Goal: Contribute content

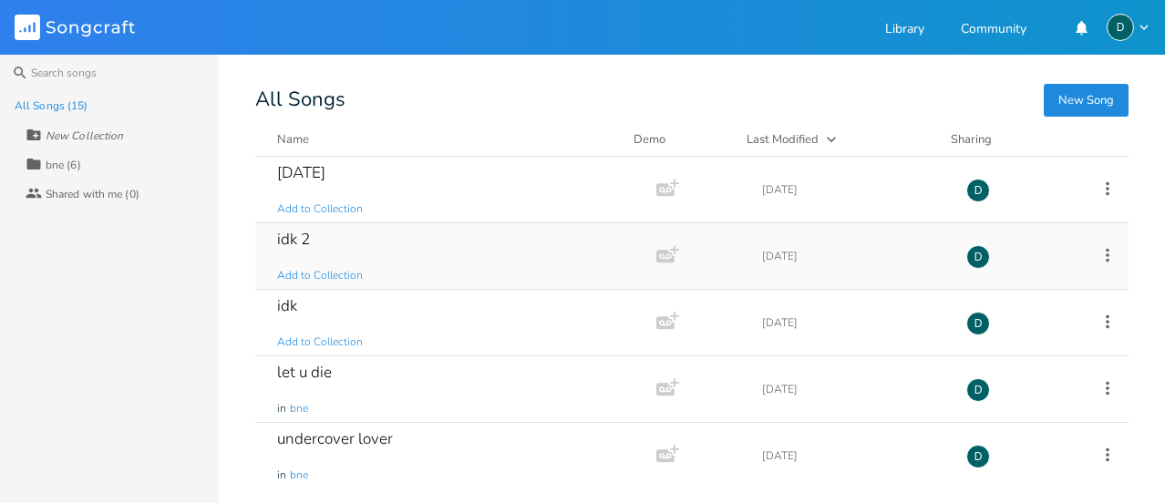
drag, startPoint x: 394, startPoint y: 267, endPoint x: 451, endPoint y: 276, distance: 58.2
click at [451, 276] on div "idk 2 Add to Collection" at bounding box center [452, 256] width 350 height 66
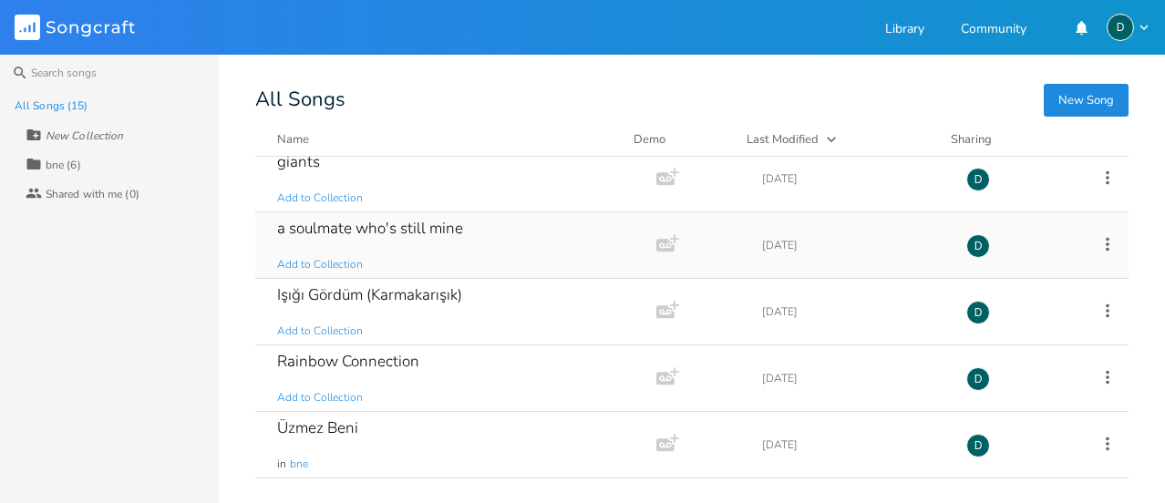
scroll to position [661, 0]
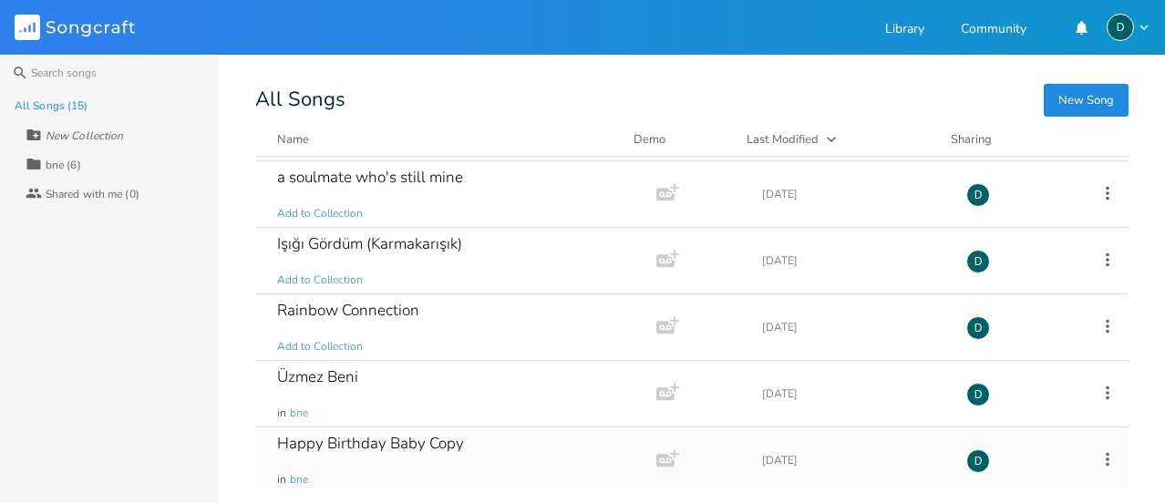
click at [377, 440] on div "Happy Birthday Baby Copy" at bounding box center [370, 444] width 187 height 16
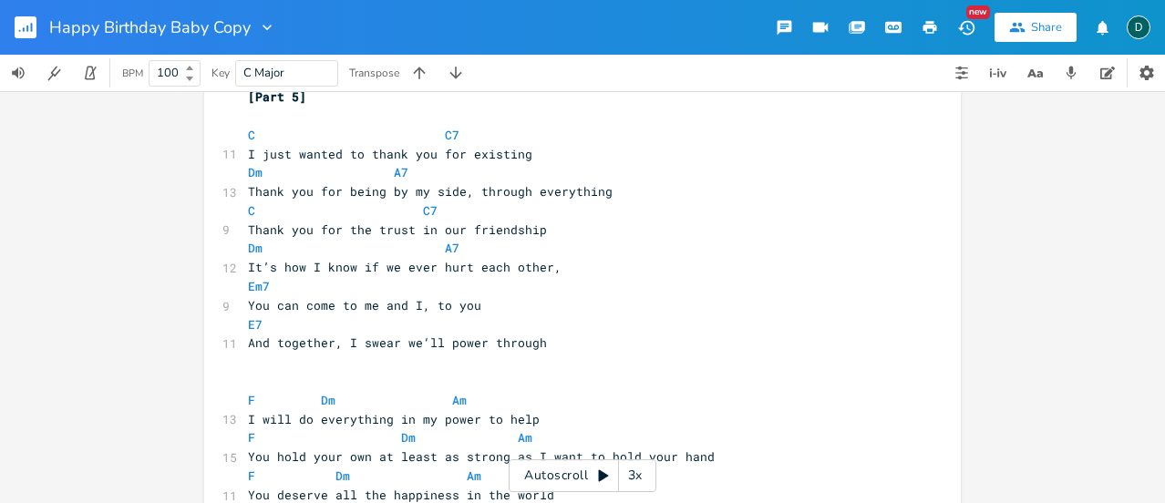
scroll to position [1802, 0]
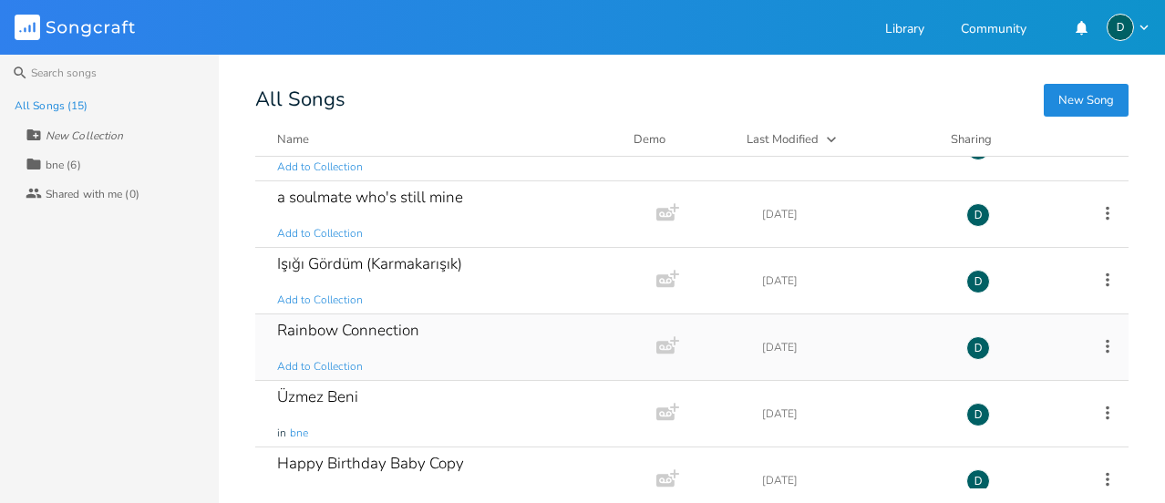
scroll to position [642, 0]
click at [346, 388] on div "Üzmez Beni" at bounding box center [317, 396] width 81 height 16
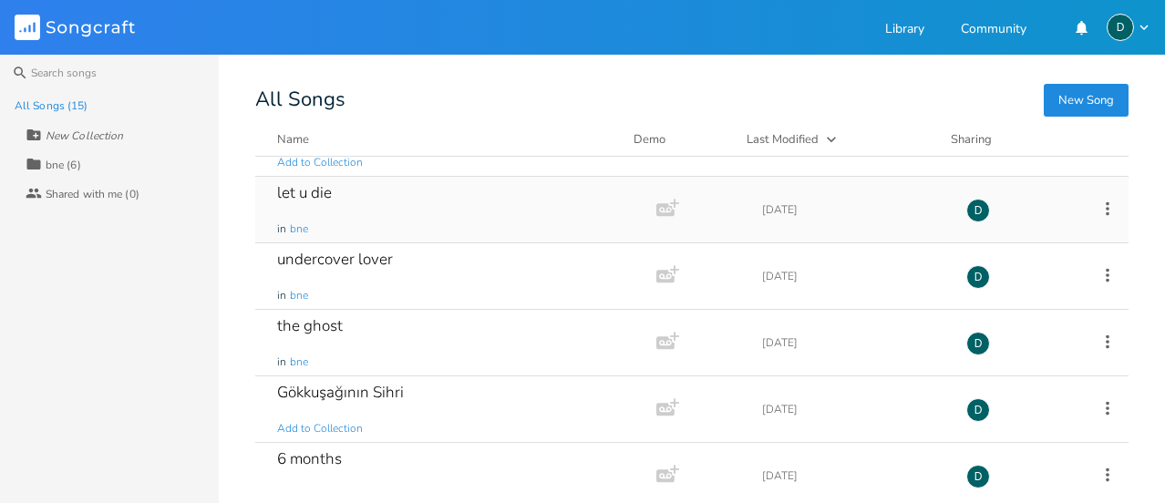
scroll to position [181, 0]
click at [362, 279] on div "undercover lover in bne" at bounding box center [452, 276] width 350 height 66
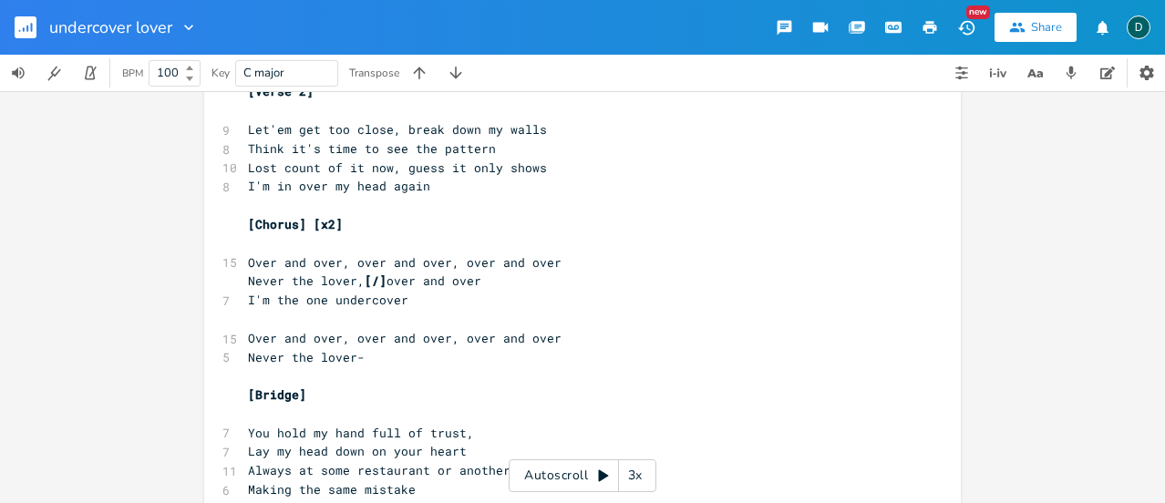
scroll to position [394, 0]
click at [388, 280] on span "Never the lover, [/] over and over" at bounding box center [364, 281] width 233 height 16
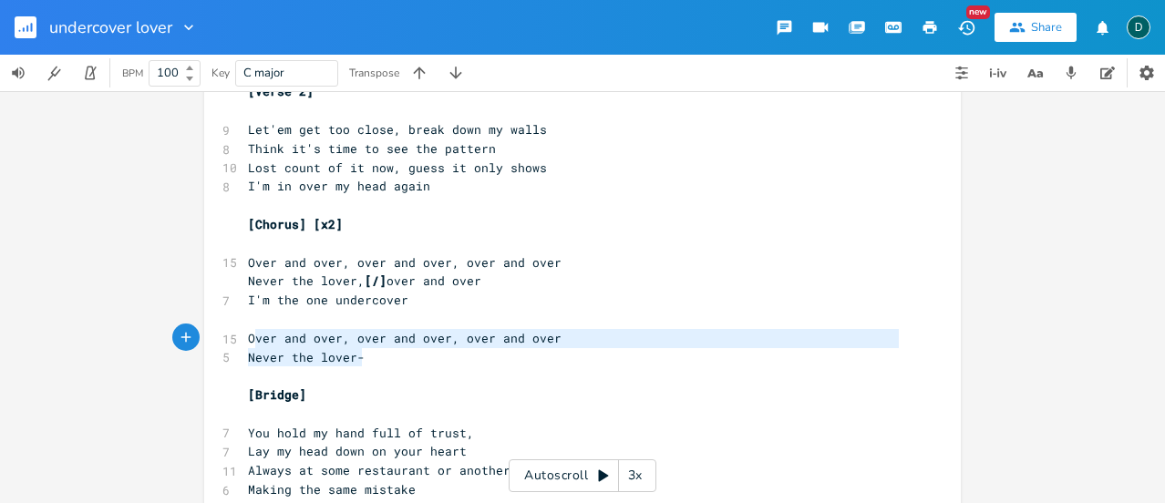
type textarea "Over and over, over and over, over and over Never the lover-"
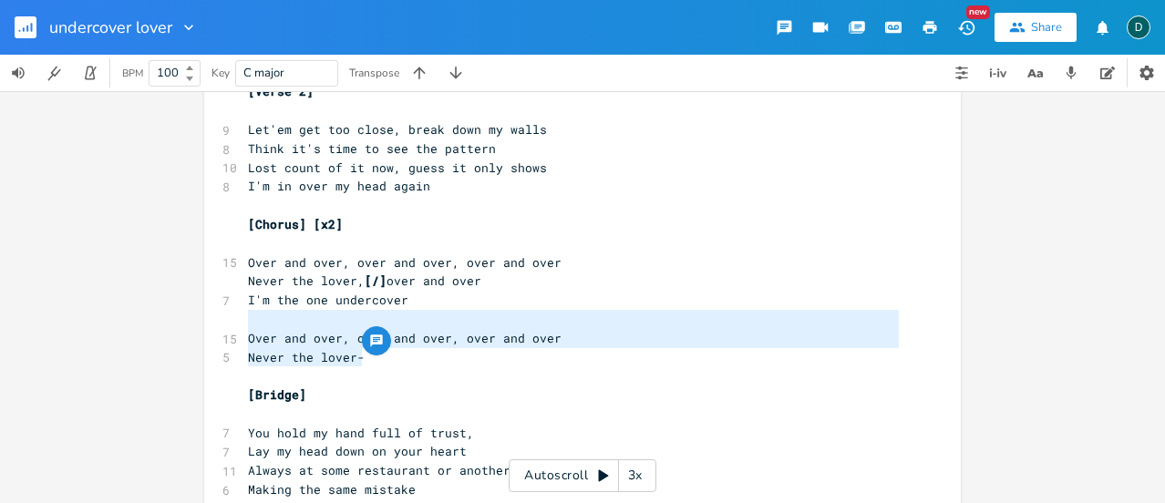
drag, startPoint x: 368, startPoint y: 357, endPoint x: 242, endPoint y: 325, distance: 130.9
click at [244, 325] on div "[Verse 1] ​ 11 Come a little closer but turn off the lights 8 Don't need it to …" at bounding box center [573, 196] width 658 height 910
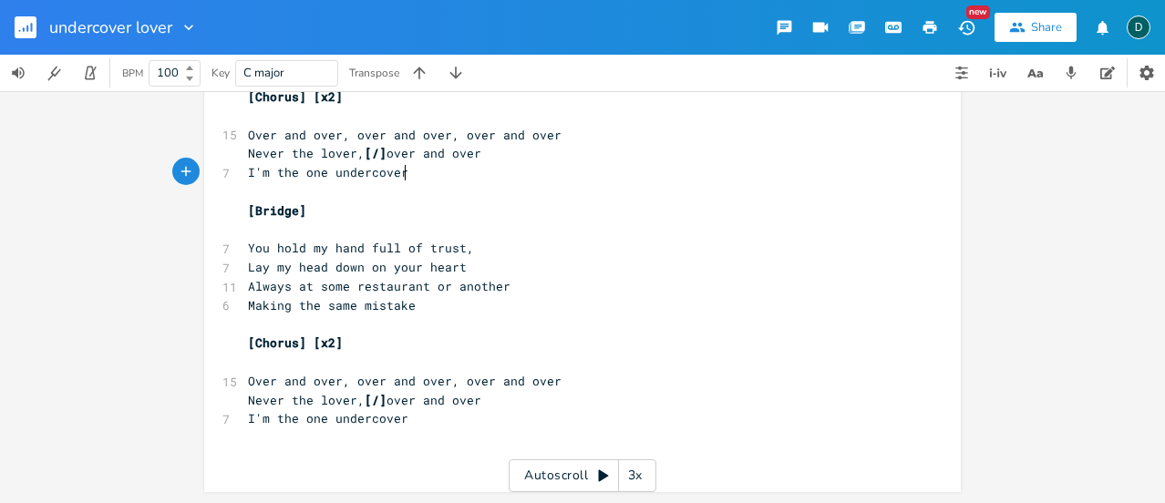
scroll to position [0, 0]
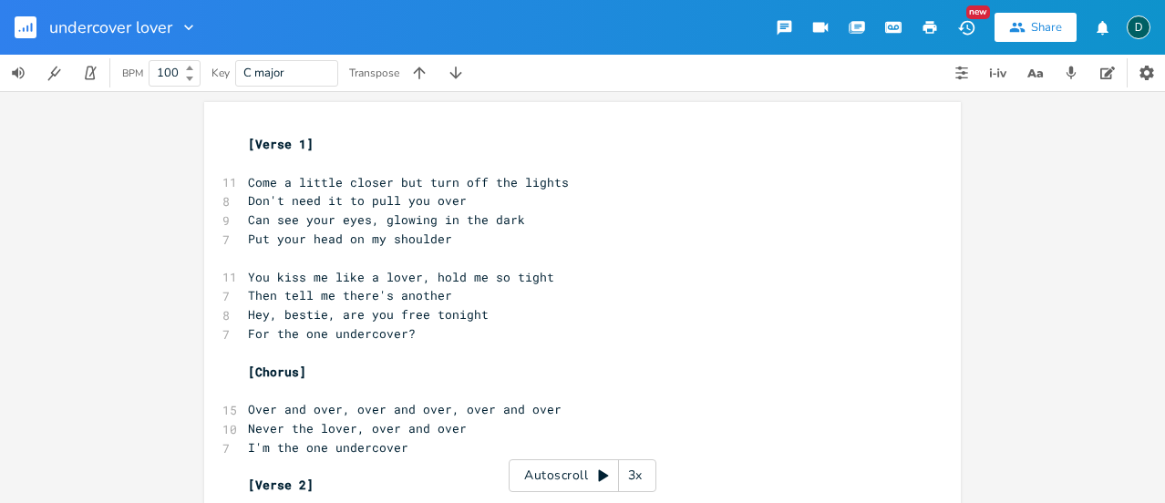
click at [322, 92] on div "x [Verse 1] ​ 11 Come a little closer but turn off the lights 8 Don't need it t…" at bounding box center [582, 297] width 1165 height 412
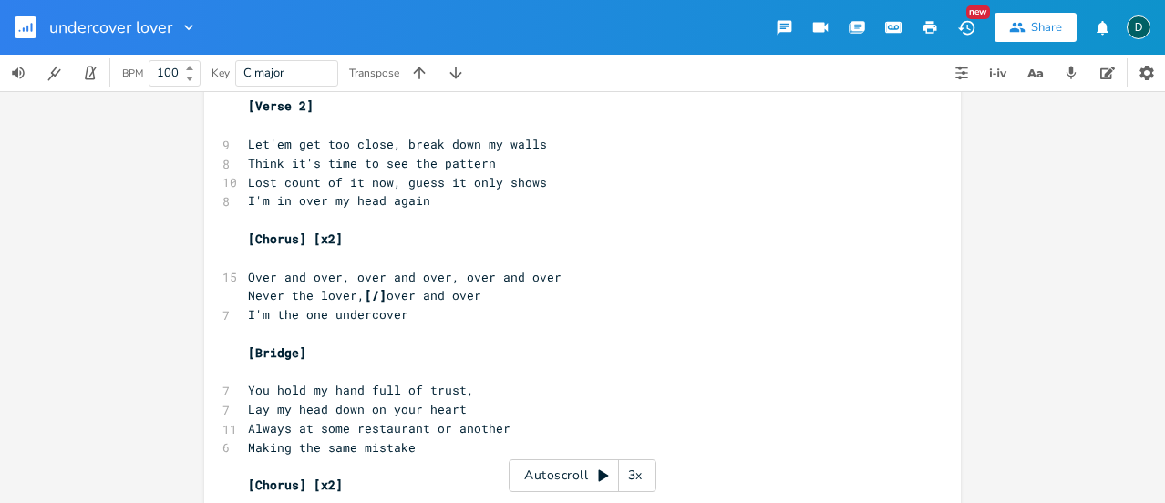
scroll to position [396, 0]
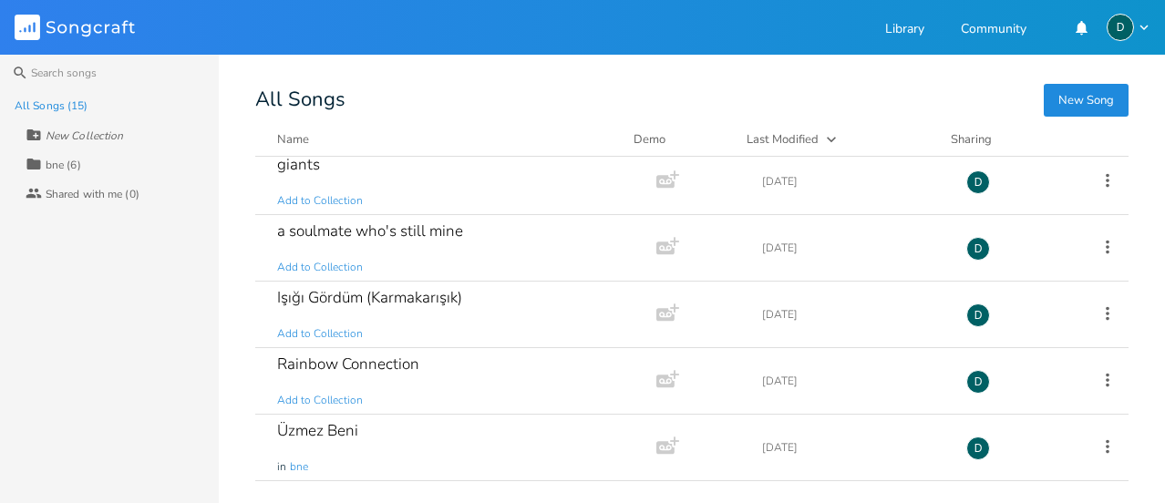
scroll to position [661, 0]
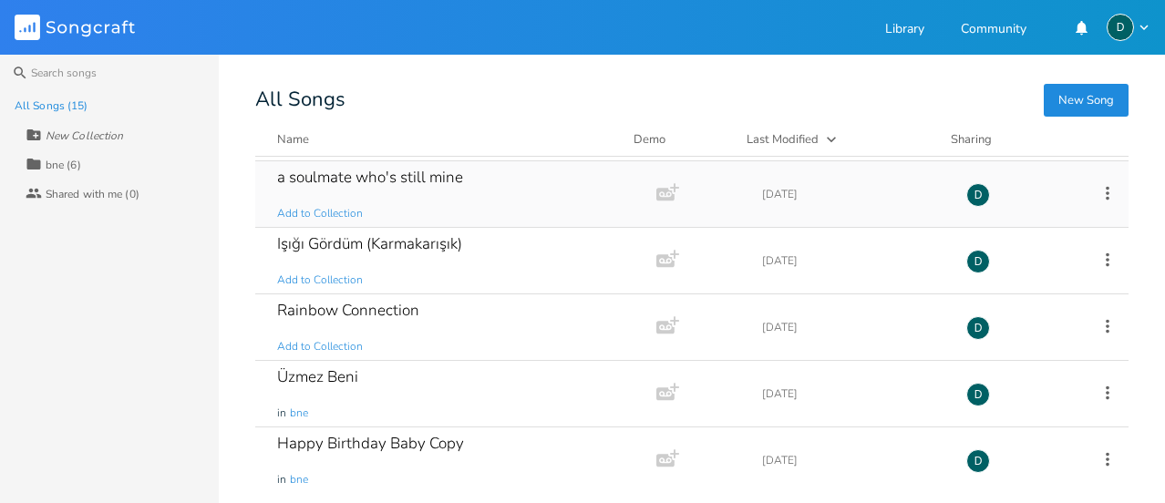
click at [370, 172] on div "a soulmate who's still mine" at bounding box center [370, 178] width 186 height 16
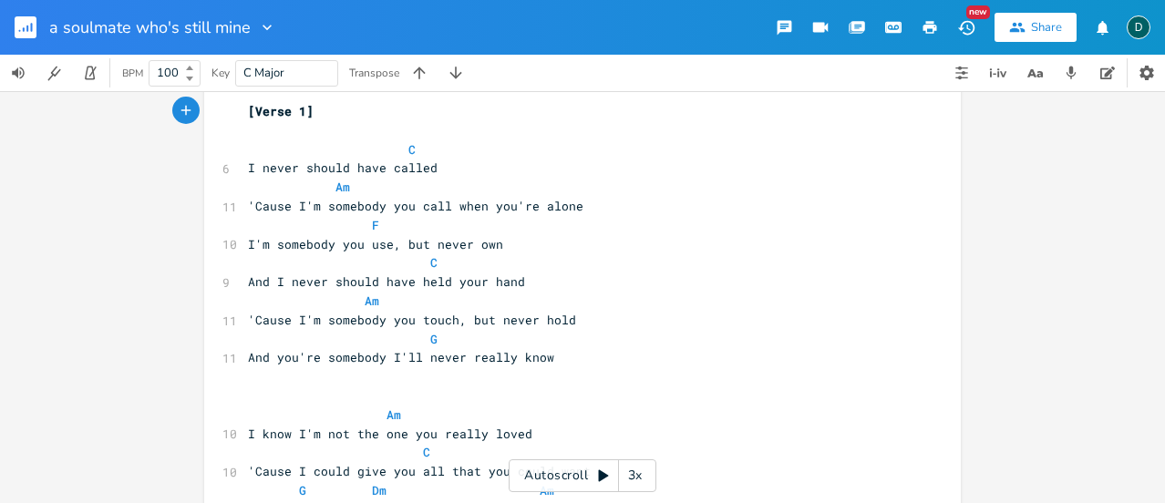
scroll to position [32, 0]
click at [421, 170] on span "I never should have called" at bounding box center [343, 168] width 190 height 16
click at [467, 203] on span "'Cause I'm somebody you call when you're alone" at bounding box center [416, 207] width 336 height 16
click at [309, 246] on span "I'm somebody you use, but never own" at bounding box center [375, 245] width 255 height 16
click at [475, 243] on span "I'm somebody you use, but never own" at bounding box center [375, 245] width 255 height 16
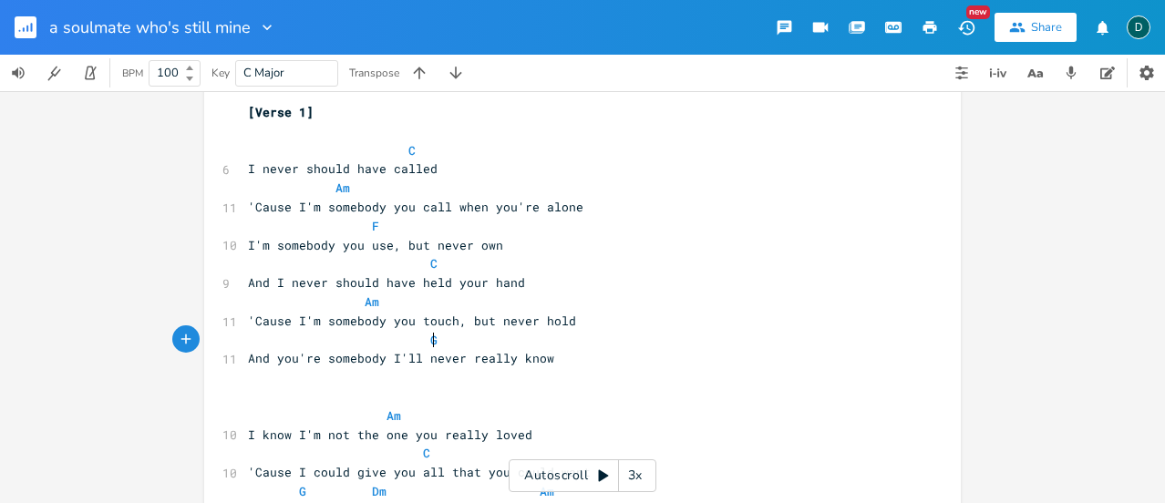
click at [438, 331] on pre "G" at bounding box center [573, 340] width 658 height 19
click at [469, 358] on span "And you're somebody I'll never really know" at bounding box center [401, 358] width 306 height 16
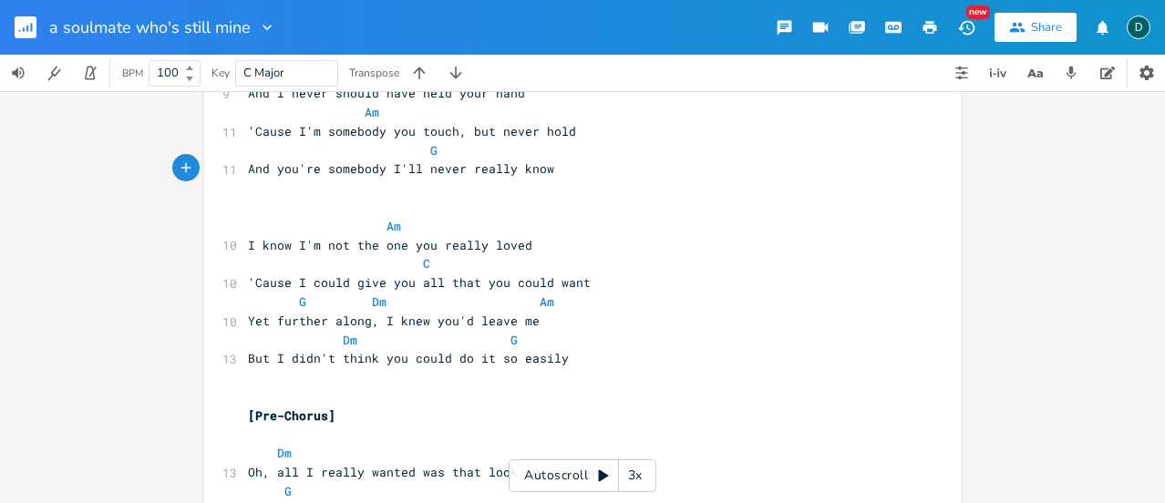
scroll to position [227, 0]
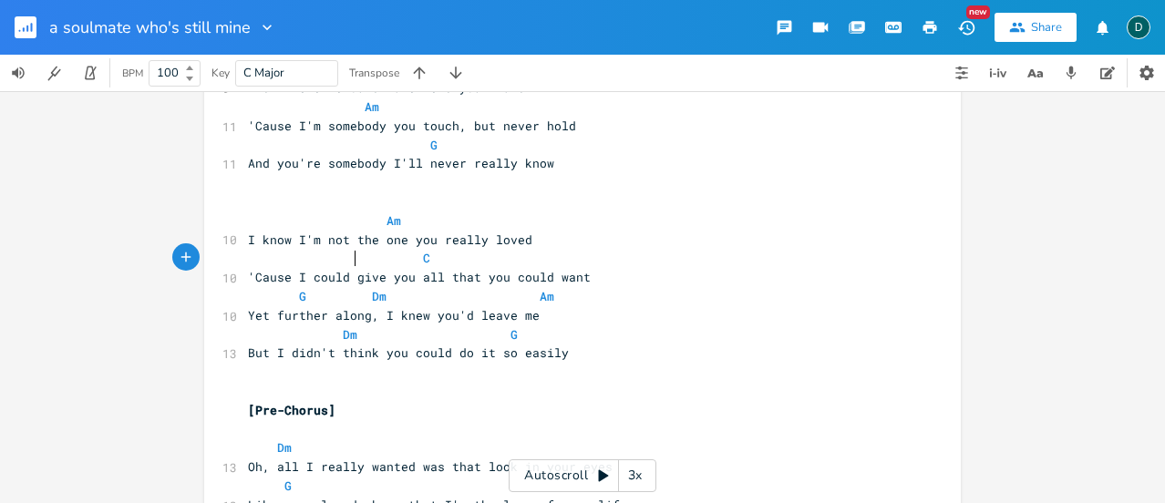
click at [349, 253] on span "C" at bounding box center [339, 258] width 182 height 16
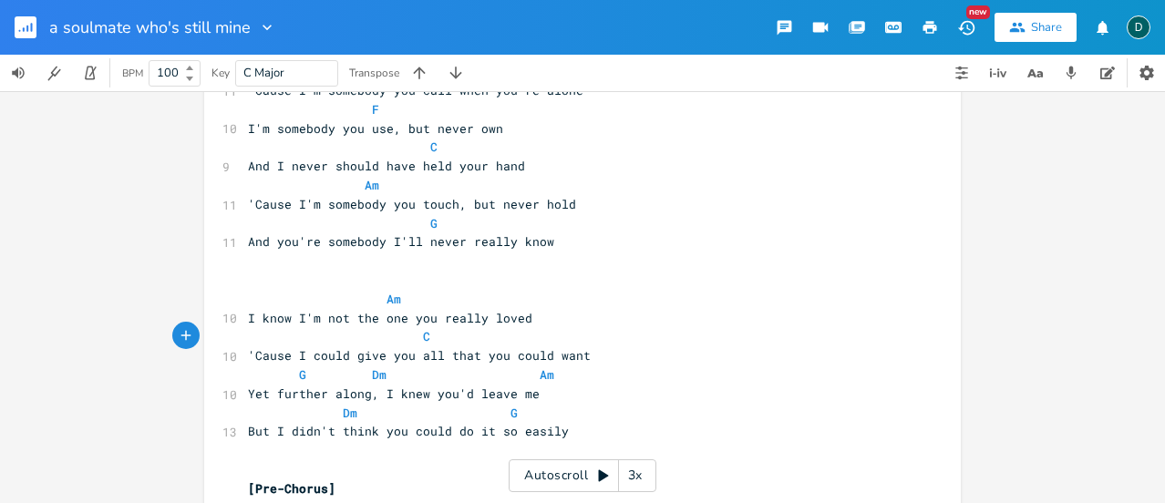
scroll to position [155, 0]
